Goal: Register for event/course

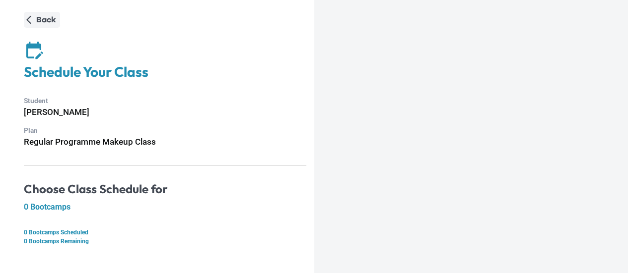
click at [29, 22] on icon "button" at bounding box center [29, 20] width 10 height 10
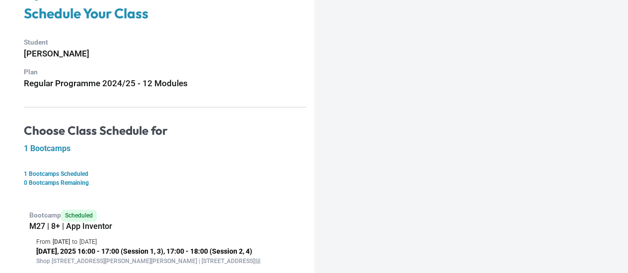
scroll to position [99, 0]
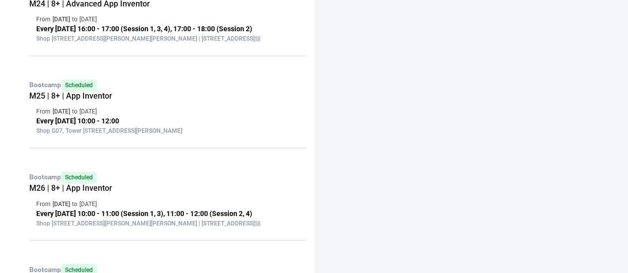
scroll to position [751, 0]
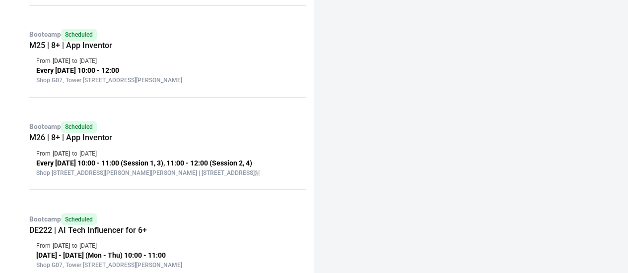
scroll to position [818, 0]
